Goal: Task Accomplishment & Management: Use online tool/utility

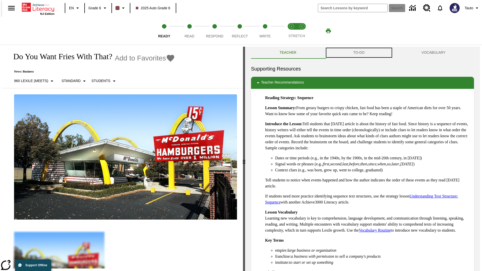
click at [359, 53] on button "TO-DO" at bounding box center [359, 53] width 68 height 12
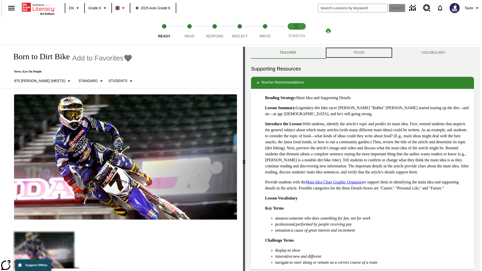
click at [359, 53] on button "TO-DO" at bounding box center [359, 53] width 68 height 12
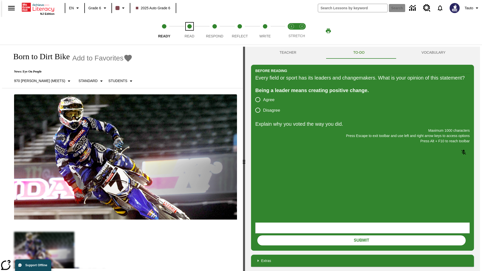
click at [189, 31] on span "Read" at bounding box center [189, 34] width 10 height 9
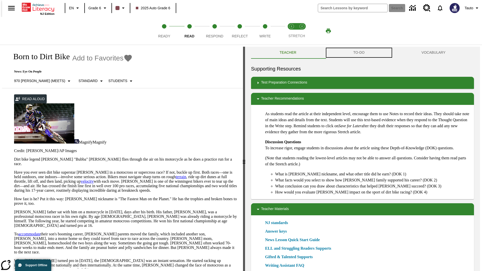
scroll to position [0, 0]
click at [359, 53] on button "TO-DO" at bounding box center [359, 52] width 68 height 12
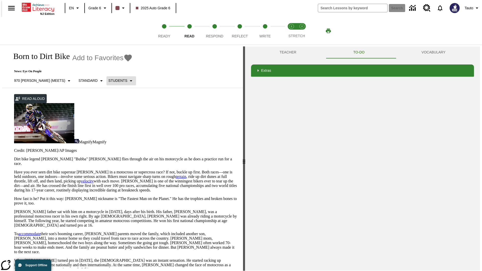
click at [108, 81] on p "Students" at bounding box center [117, 80] width 19 height 5
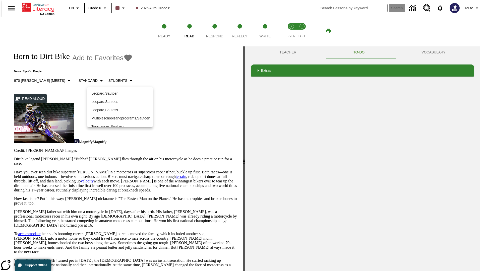
click at [116, 91] on p "Leopard , Sautoen" at bounding box center [119, 93] width 57 height 5
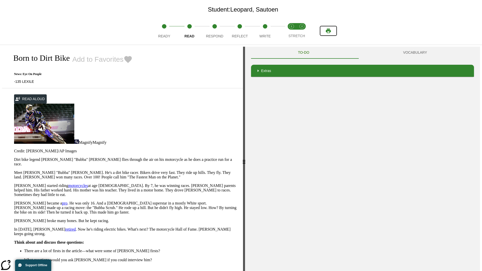
click at [328, 31] on icon "Print" at bounding box center [328, 31] width 5 height 5
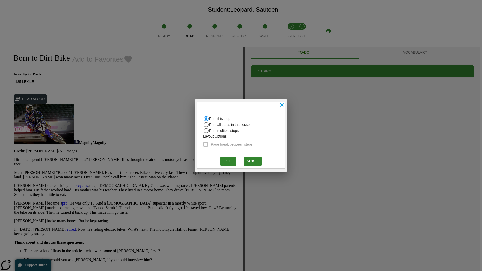
click at [206, 125] on input "Print all steps in this lesson" at bounding box center [206, 125] width 6 height 6
radio input "true"
radio input "false"
checkbox input "true"
click at [228, 161] on button "Ok" at bounding box center [228, 161] width 16 height 9
